Goal: Information Seeking & Learning: Learn about a topic

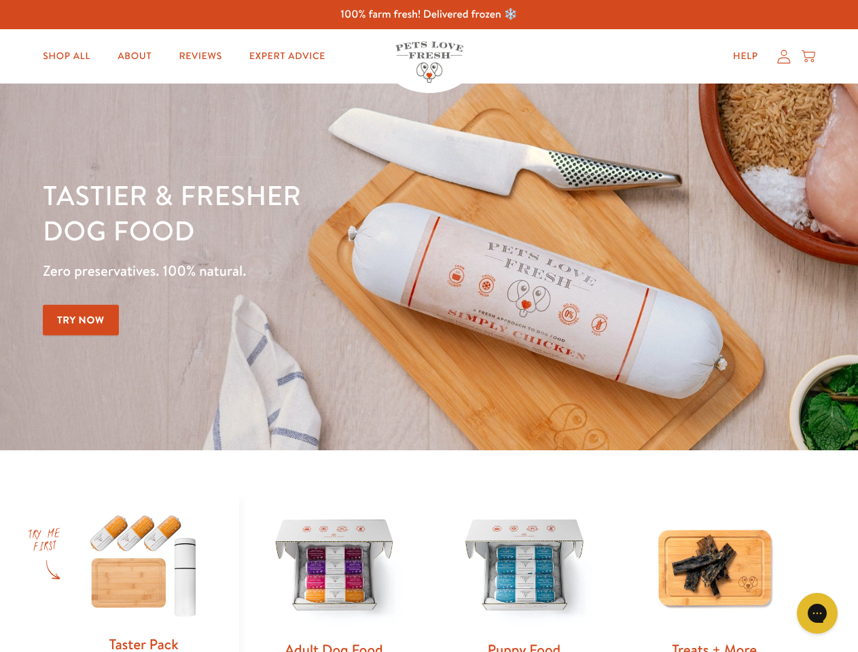
click at [428, 326] on div "Tastier & fresher dog food Zero preservatives. 100% natural. Try Now" at bounding box center [300, 266] width 515 height 179
click at [817, 613] on icon "Gorgias live chat" at bounding box center [816, 612] width 13 height 13
